Goal: Information Seeking & Learning: Compare options

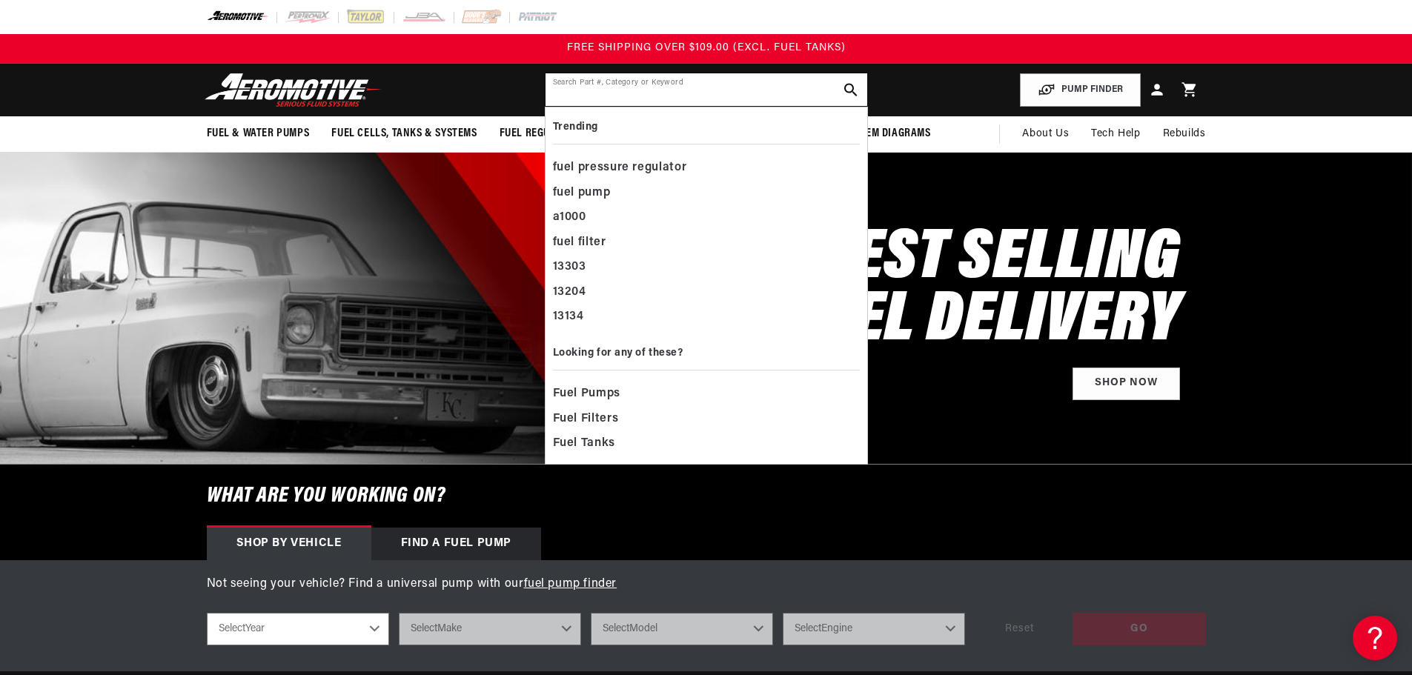
click at [675, 99] on input "text" at bounding box center [706, 89] width 322 height 33
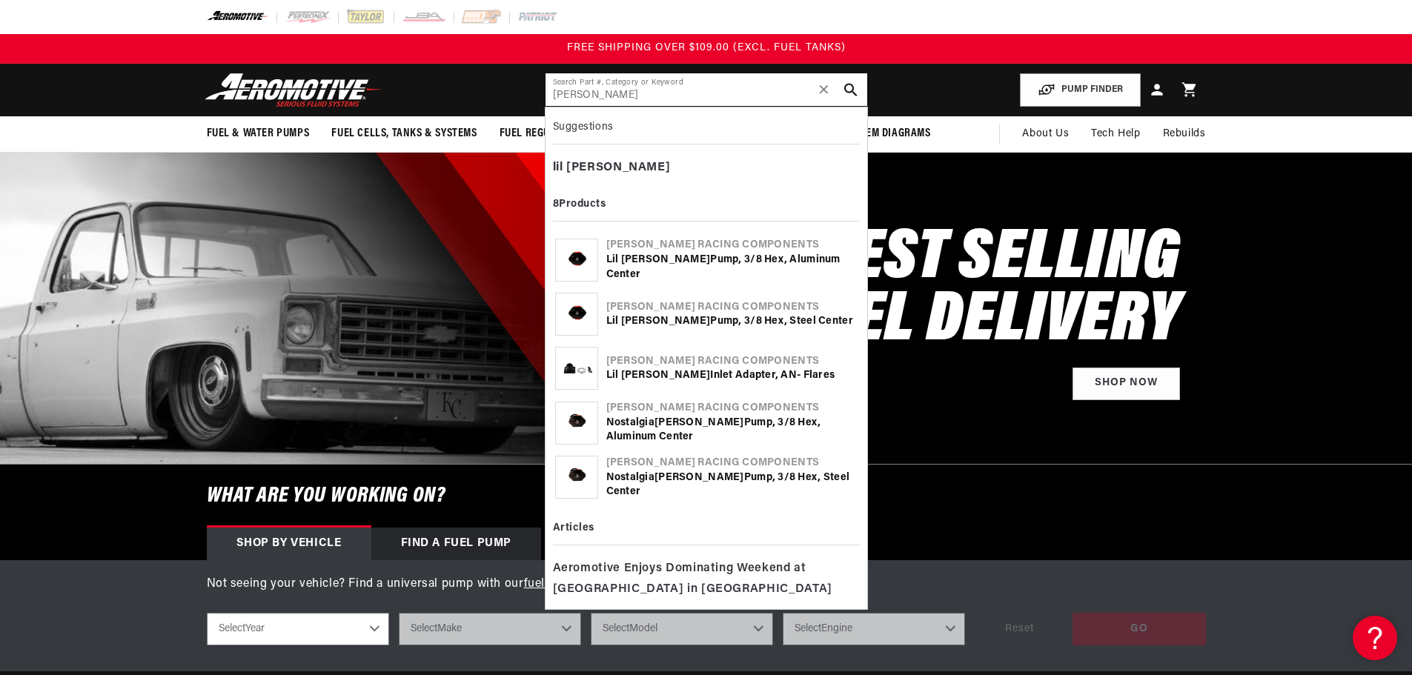
type input "[PERSON_NAME]"
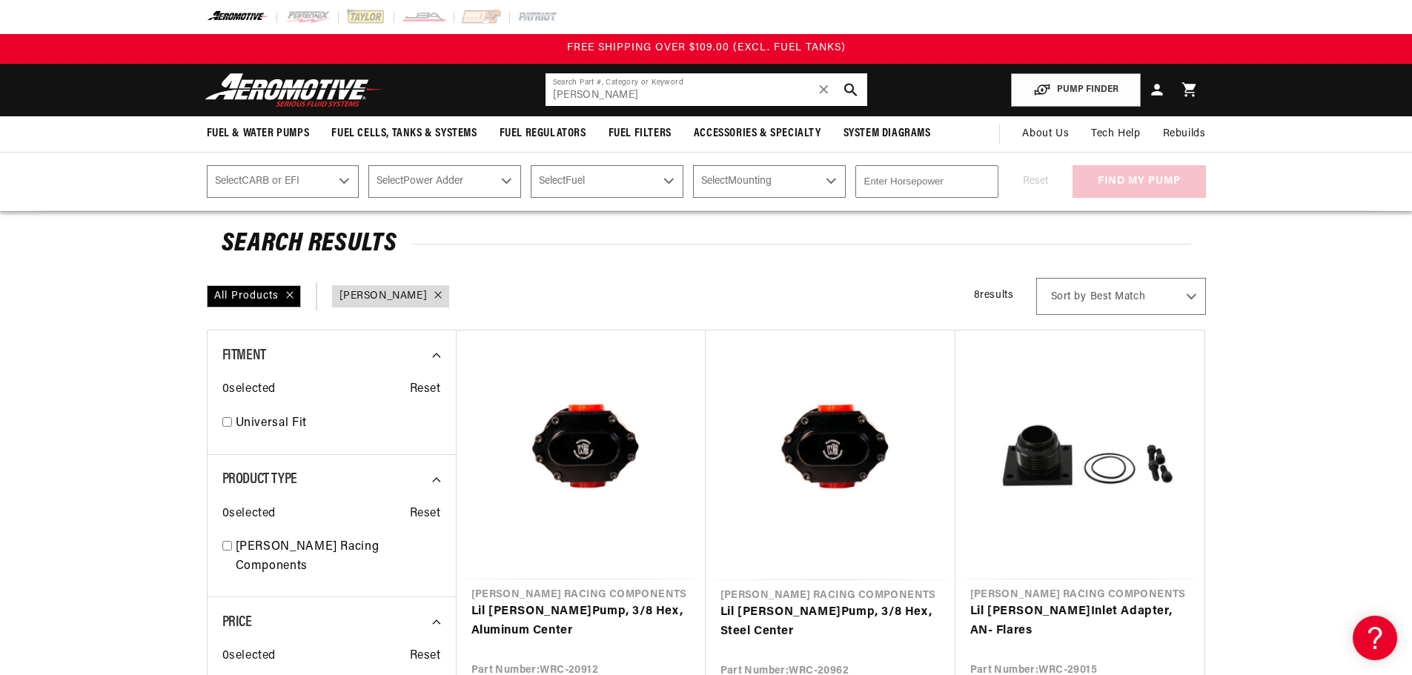
click at [823, 92] on span "✕" at bounding box center [823, 90] width 13 height 24
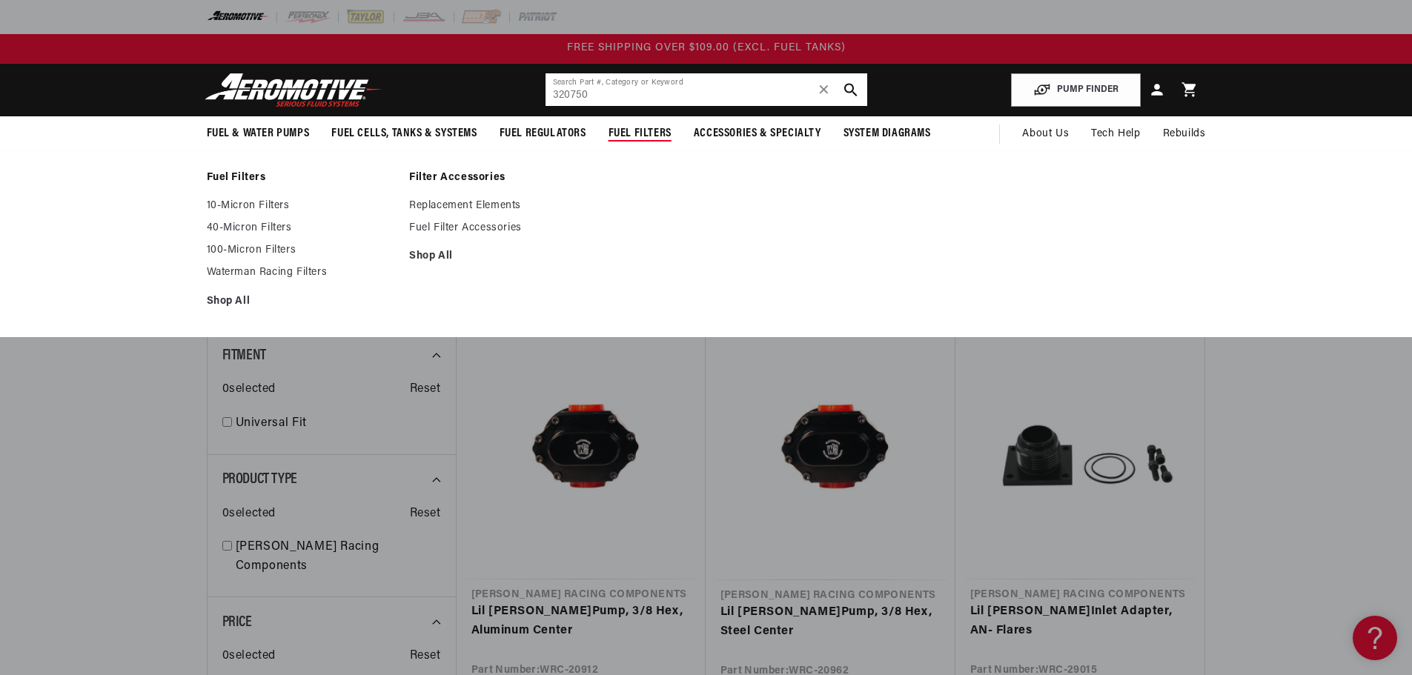
type input "320750"
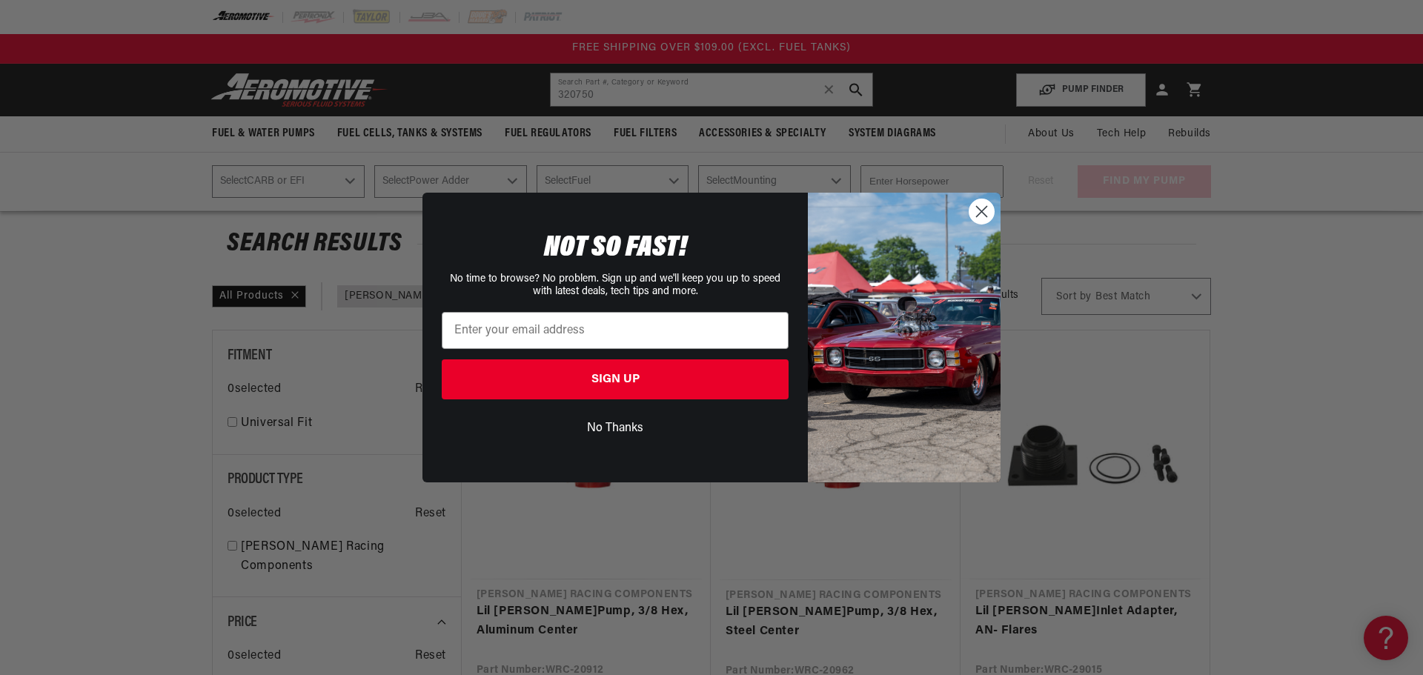
drag, startPoint x: 990, startPoint y: 206, endPoint x: 984, endPoint y: 211, distance: 7.9
click at [984, 211] on circle "Close dialog" at bounding box center [981, 211] width 24 height 24
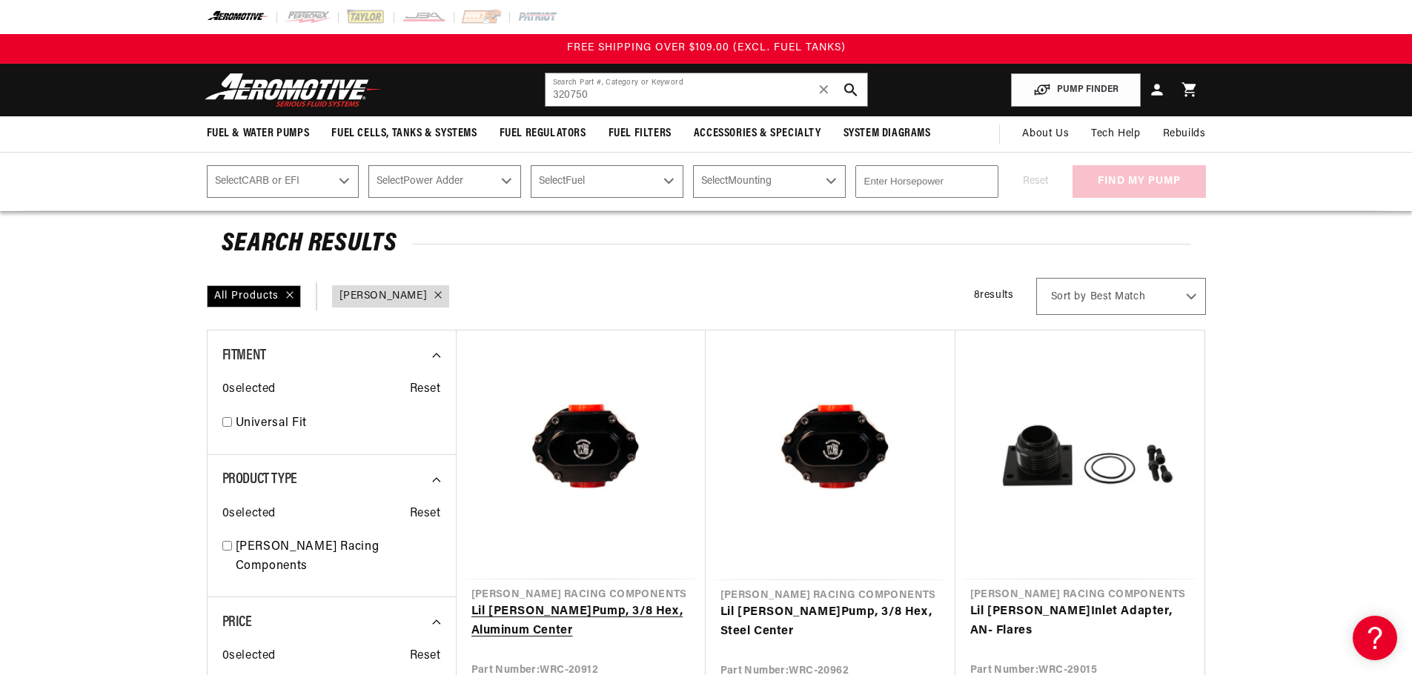
click at [513, 603] on link "Lil Bertha Pump, 3/8 Hex, Aluminum Center" at bounding box center [580, 622] width 219 height 38
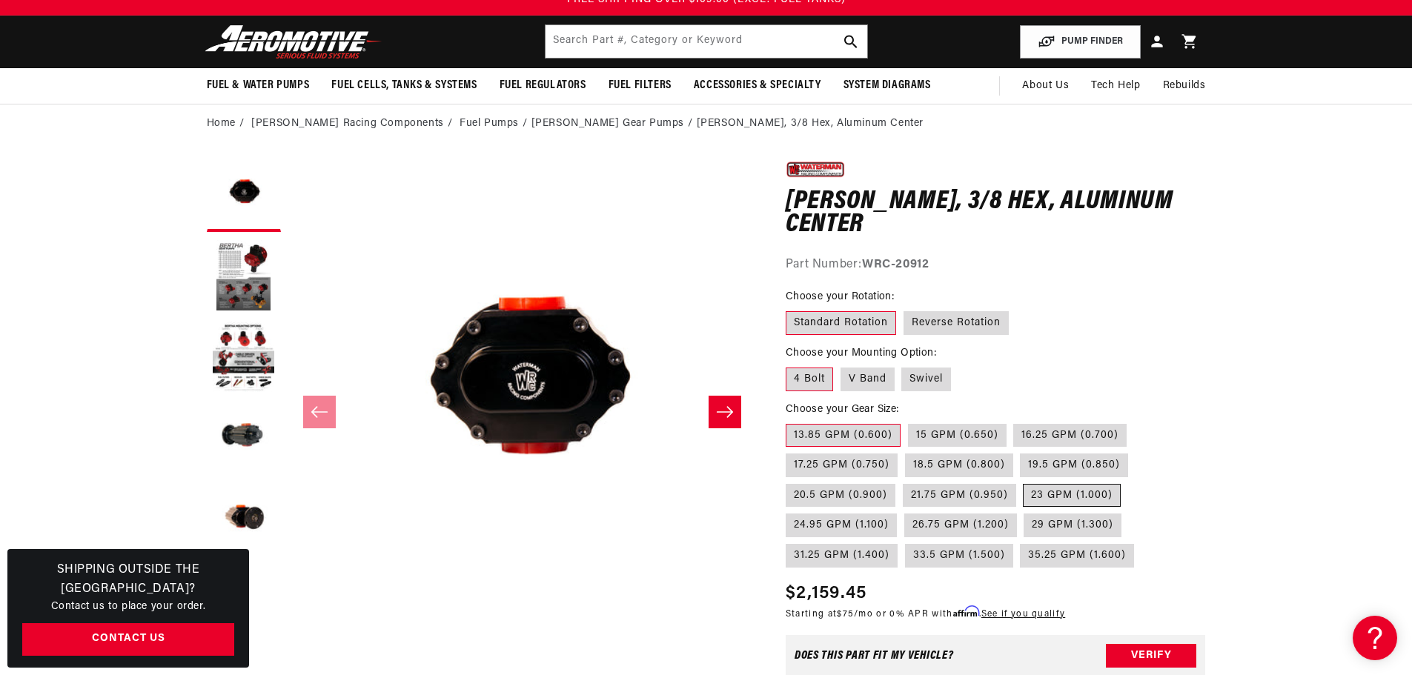
scroll to position [74, 0]
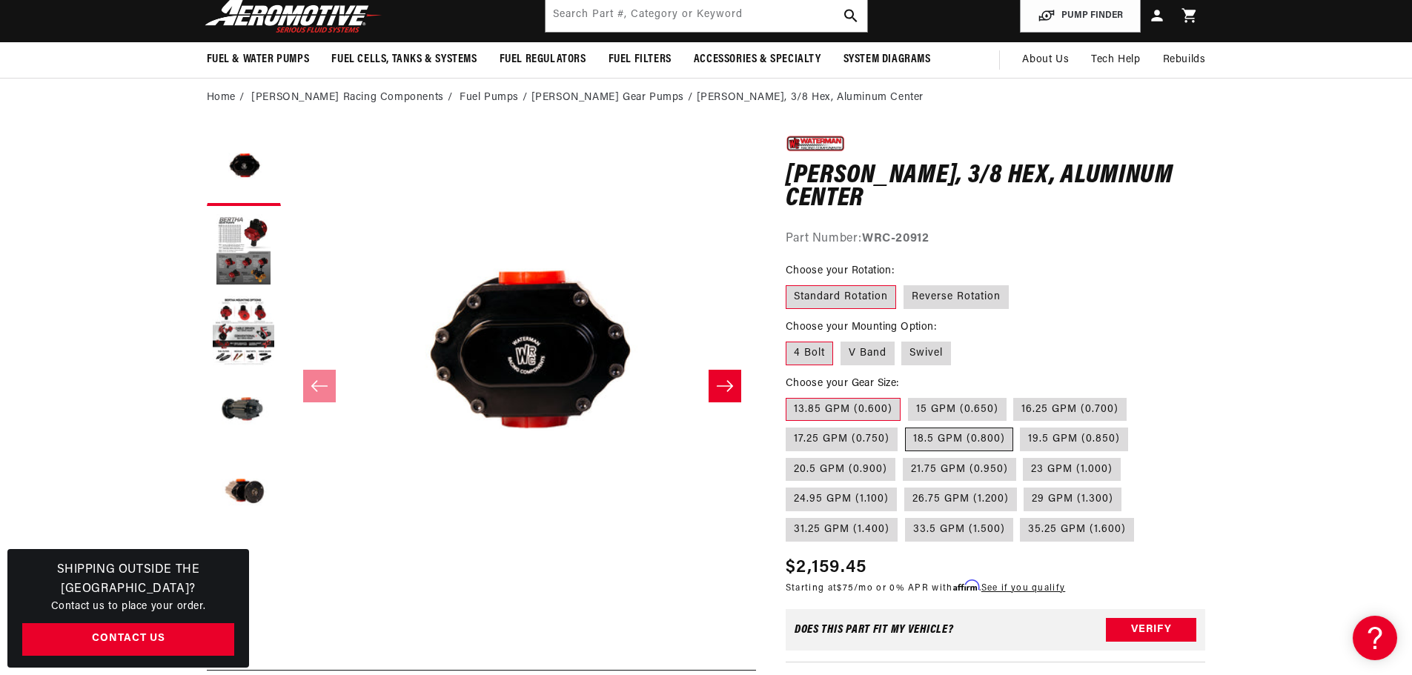
click at [957, 435] on label "18.5 GPM (0.800)" at bounding box center [959, 440] width 108 height 24
click at [906, 425] on input "18.5 GPM (0.800)" at bounding box center [905, 425] width 1 height 1
radio input "true"
click at [839, 440] on label "17.25 GPM (0.750)" at bounding box center [842, 440] width 112 height 24
click at [1134, 396] on input "17.25 GPM (0.750)" at bounding box center [1134, 395] width 1 height 1
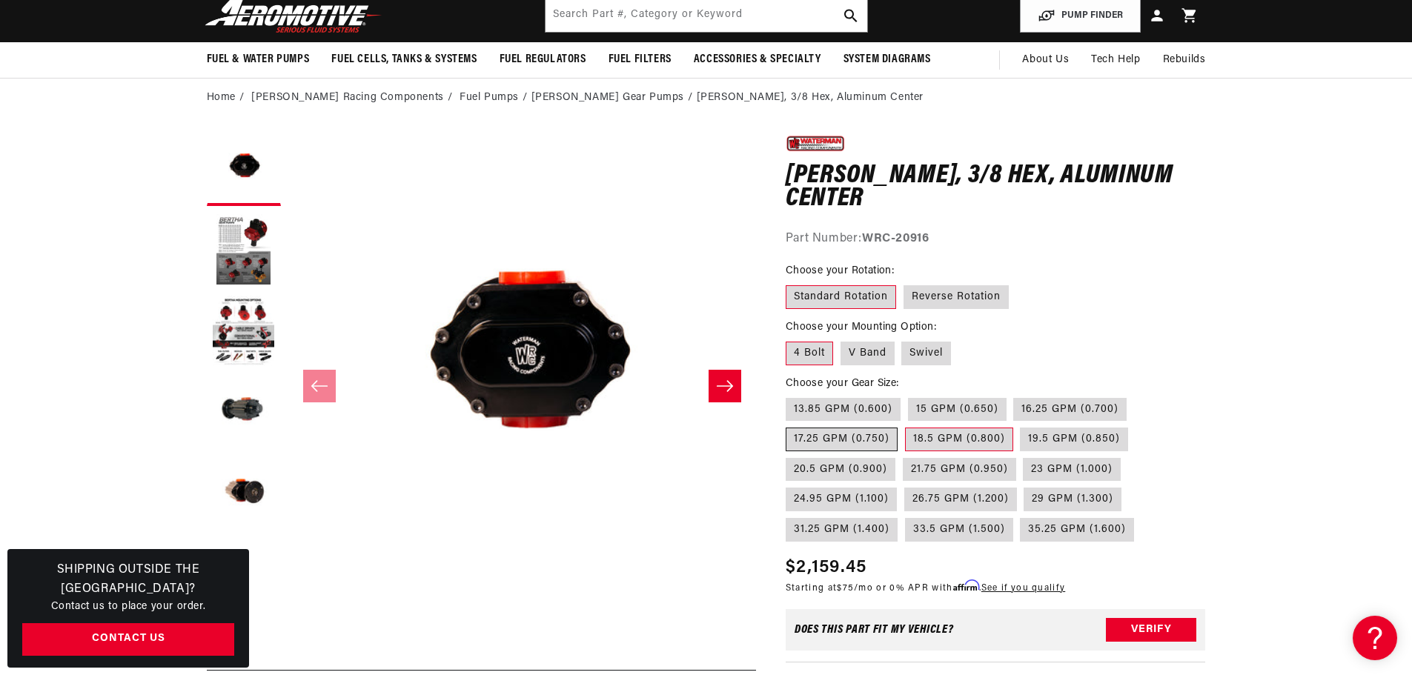
radio input "true"
click at [943, 434] on label "18.5 GPM (0.800)" at bounding box center [959, 440] width 108 height 24
click at [906, 425] on input "18.5 GPM (0.800)" at bounding box center [905, 425] width 1 height 1
radio input "true"
click at [1044, 440] on label "19.5 GPM (0.850)" at bounding box center [1074, 440] width 108 height 24
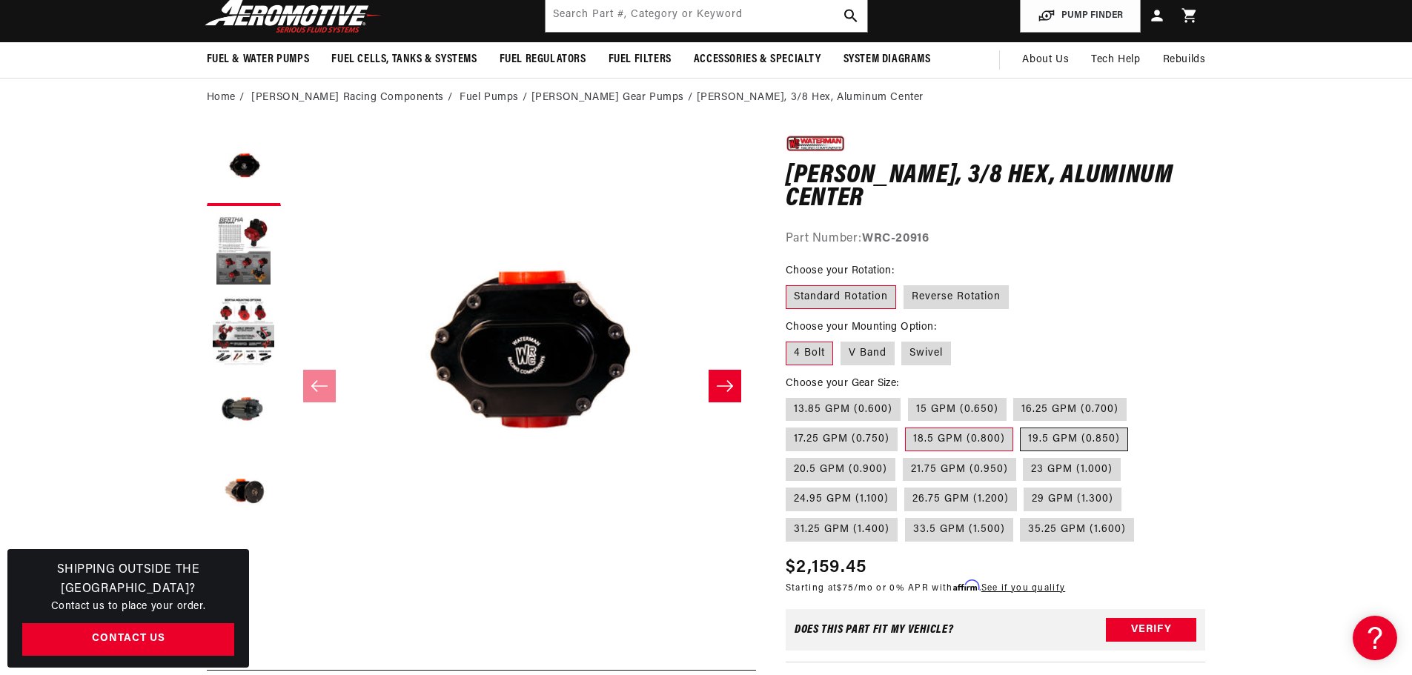
click at [1021, 425] on input "19.5 GPM (0.850)" at bounding box center [1021, 425] width 1 height 1
radio input "true"
drag, startPoint x: 935, startPoint y: 439, endPoint x: 925, endPoint y: 441, distance: 9.9
click at [932, 439] on label "18.5 GPM (0.800)" at bounding box center [959, 440] width 108 height 24
click at [906, 425] on input "18.5 GPM (0.800)" at bounding box center [905, 425] width 1 height 1
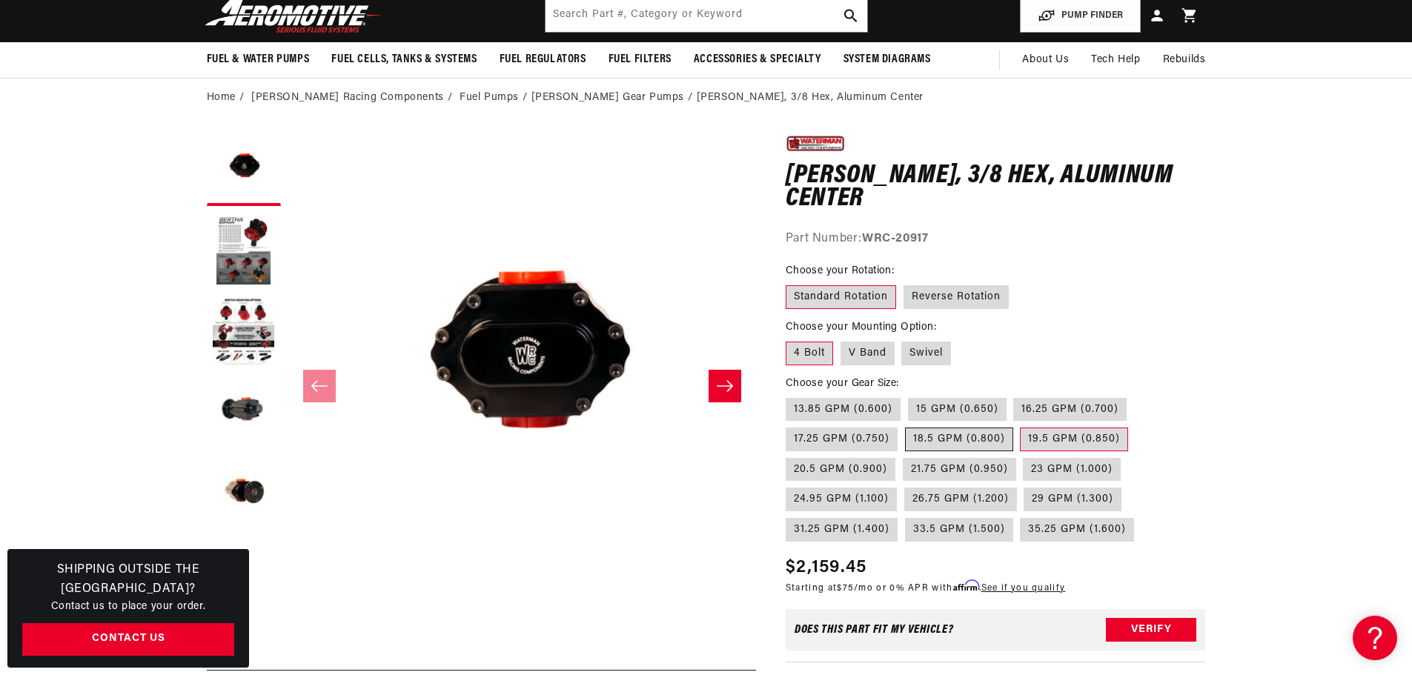
radio input "true"
click at [832, 295] on label "Standard Rotation" at bounding box center [841, 297] width 110 height 24
click at [790, 283] on input "Standard Rotation" at bounding box center [789, 282] width 1 height 1
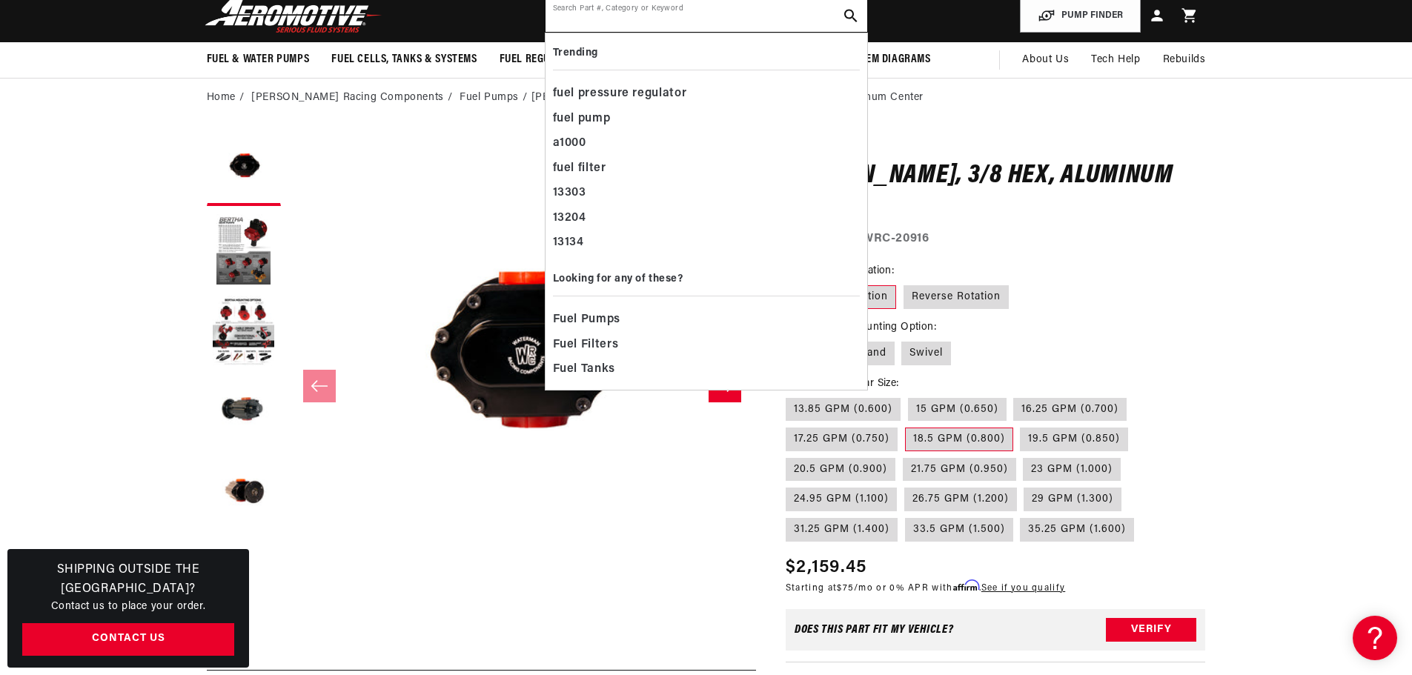
click at [697, 20] on input "text" at bounding box center [706, 15] width 322 height 33
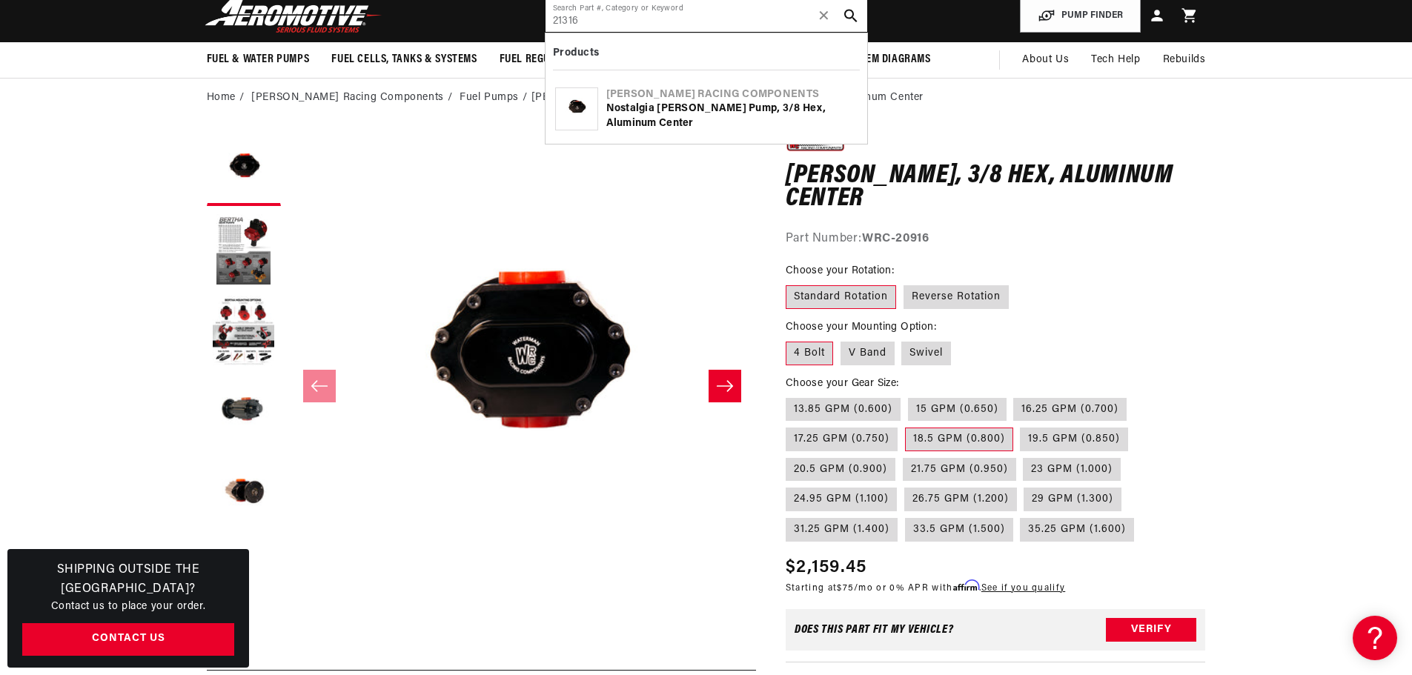
type input "21316"
click at [665, 105] on div "Nostalgia Bertha Pump, 3/8 Hex, Aluminum Center" at bounding box center [731, 116] width 251 height 29
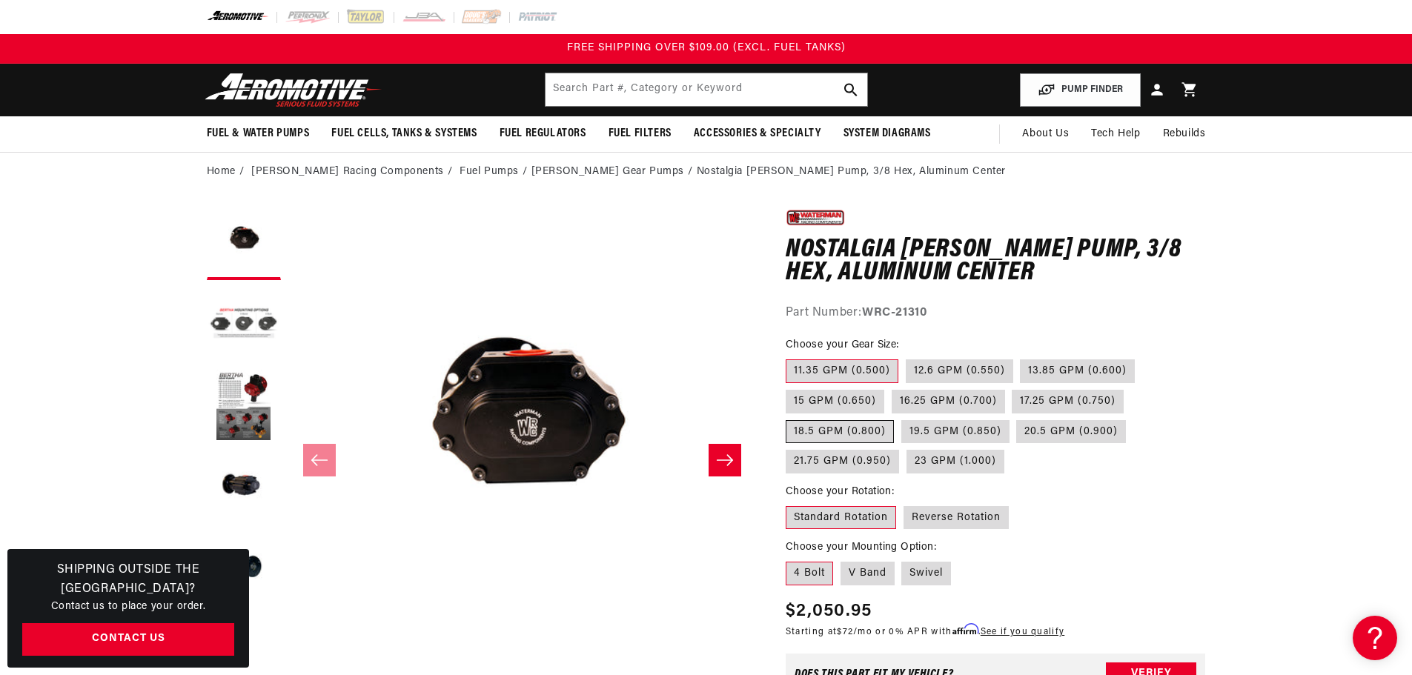
click at [832, 432] on label "18.5 GPM (0.800)" at bounding box center [840, 432] width 108 height 24
click at [1131, 388] on input "18.5 GPM (0.800)" at bounding box center [1131, 387] width 1 height 1
radio input "true"
click at [768, 87] on input "text" at bounding box center [706, 89] width 322 height 33
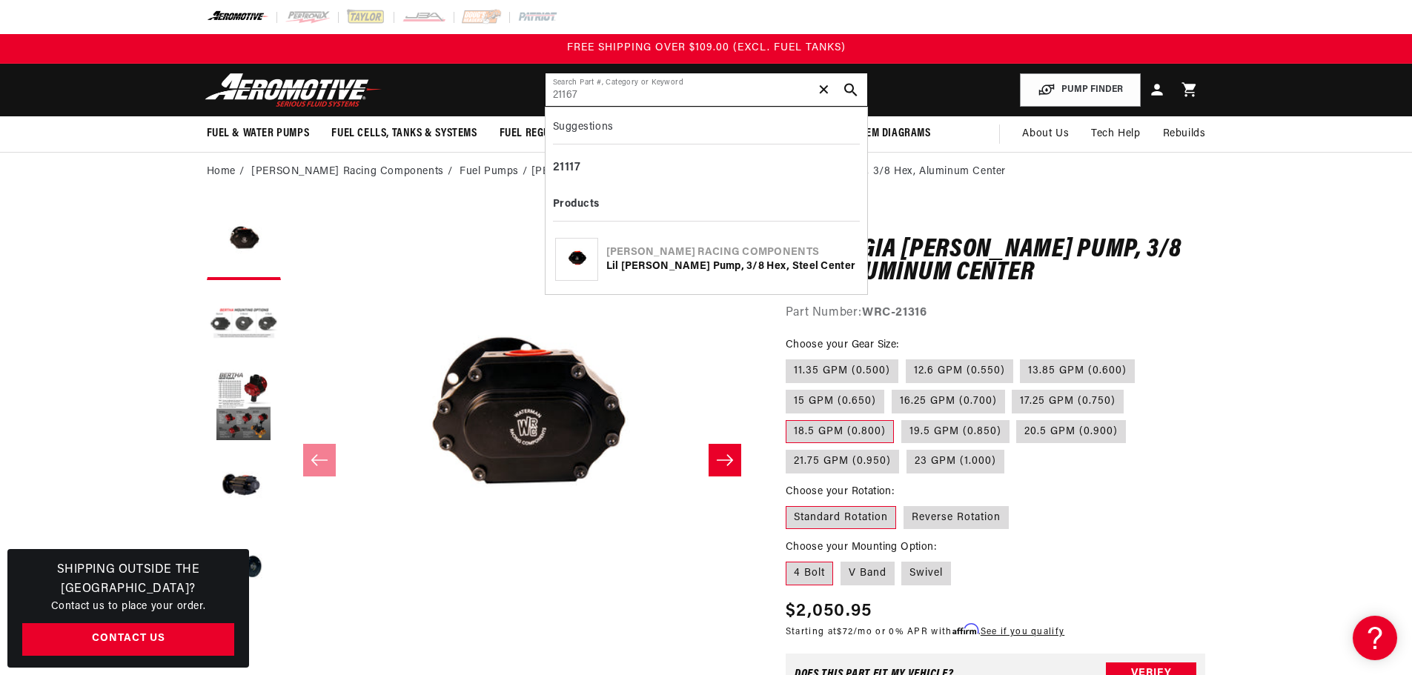
type input "21167"
drag, startPoint x: 820, startPoint y: 84, endPoint x: 812, endPoint y: 85, distance: 8.9
click at [820, 84] on span "✕" at bounding box center [823, 90] width 13 height 24
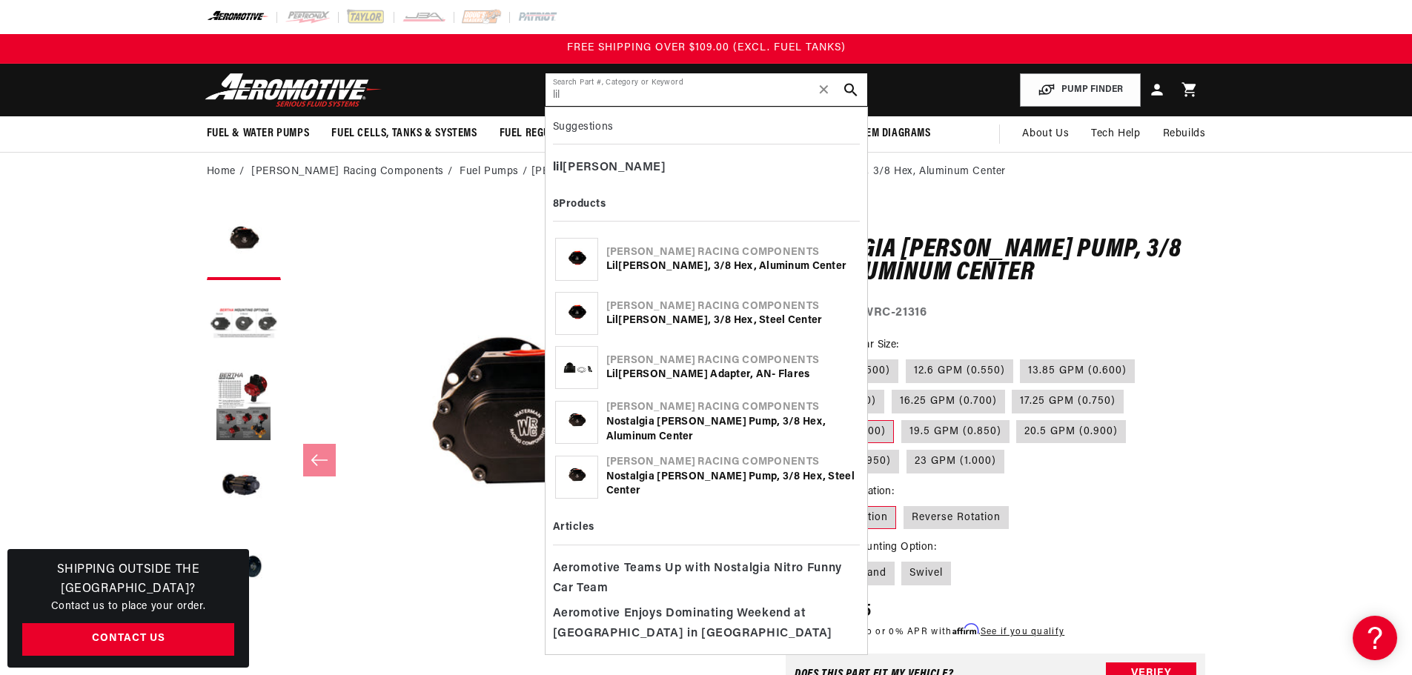
type input "lil"
click at [720, 256] on div "[PERSON_NAME] Racing Components" at bounding box center [731, 252] width 251 height 15
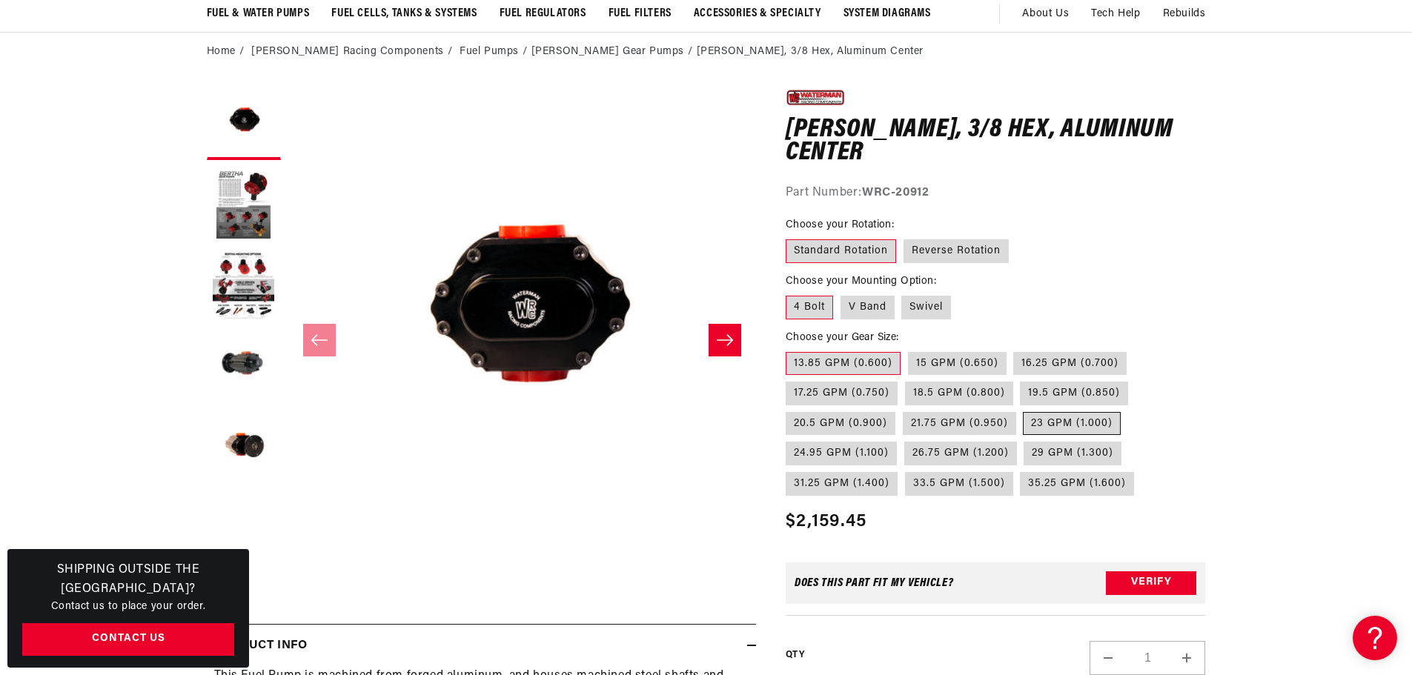
scroll to position [148, 0]
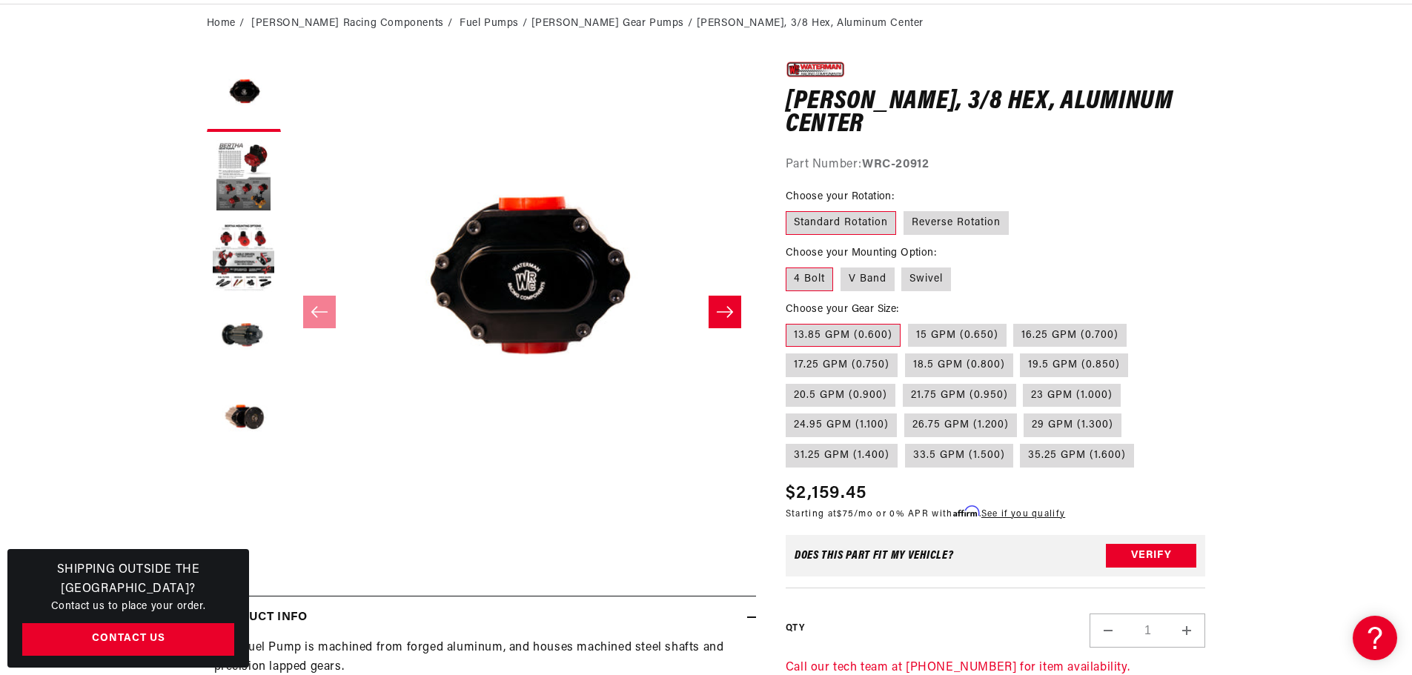
click at [824, 217] on label "Standard Rotation" at bounding box center [841, 223] width 110 height 24
click at [790, 209] on input "Standard Rotation" at bounding box center [789, 208] width 1 height 1
click at [801, 280] on label "4 Bolt" at bounding box center [809, 280] width 47 height 24
click at [790, 265] on input "4 Bolt" at bounding box center [789, 265] width 1 height 1
click at [968, 363] on label "18.5 GPM (0.800)" at bounding box center [959, 366] width 108 height 24
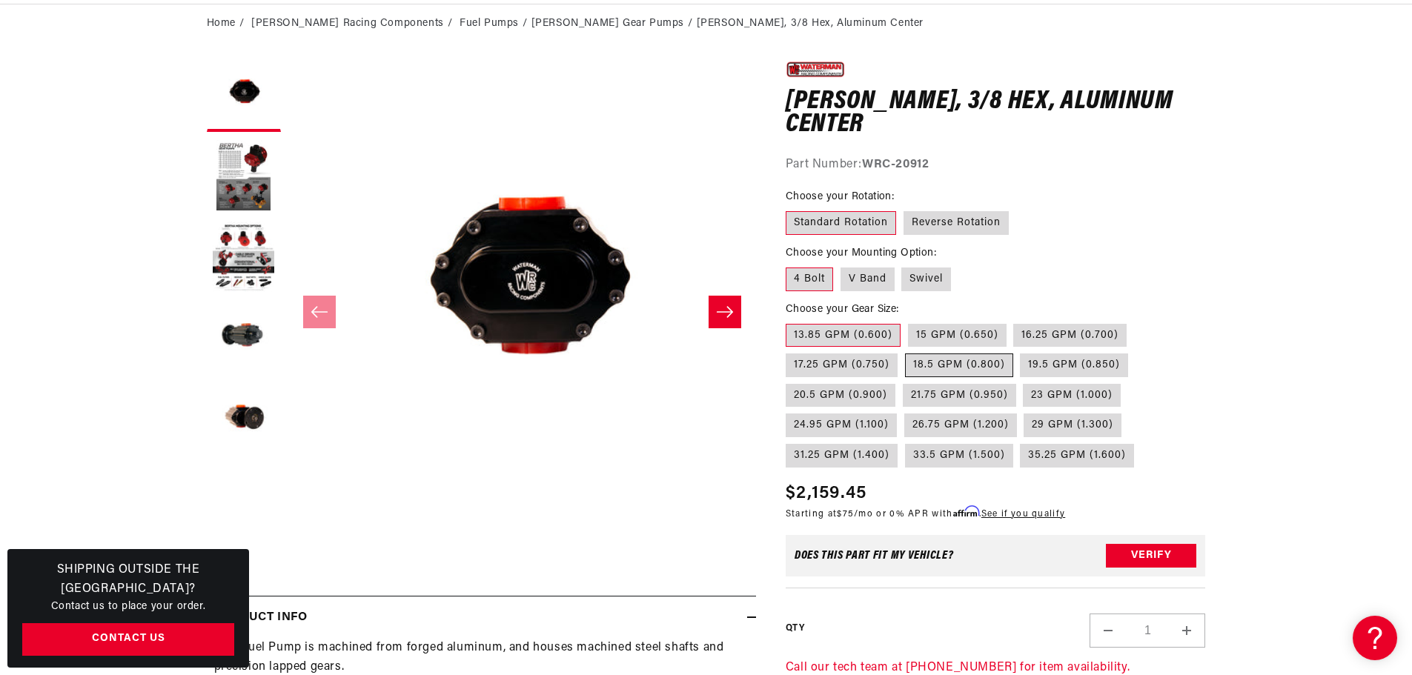
click at [906, 351] on input "18.5 GPM (0.800)" at bounding box center [905, 351] width 1 height 1
radio input "true"
click at [969, 368] on label "18.5 GPM (0.800)" at bounding box center [959, 366] width 108 height 24
click at [906, 351] on input "18.5 GPM (0.800)" at bounding box center [905, 351] width 1 height 1
